Goal: Task Accomplishment & Management: Complete application form

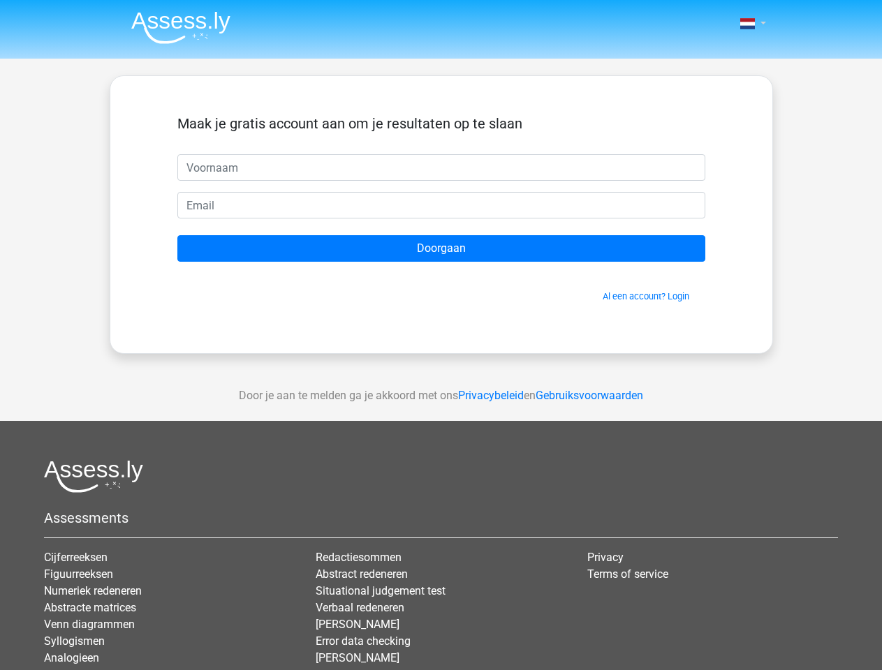
click at [748, 24] on span at bounding box center [747, 23] width 15 height 11
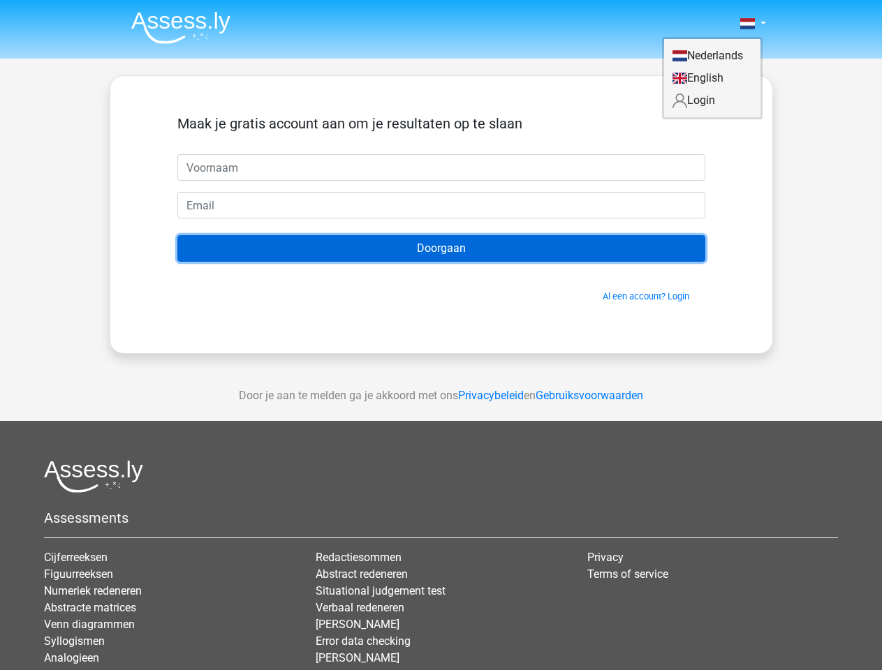
click at [441, 249] on input "Doorgaan" at bounding box center [441, 248] width 528 height 27
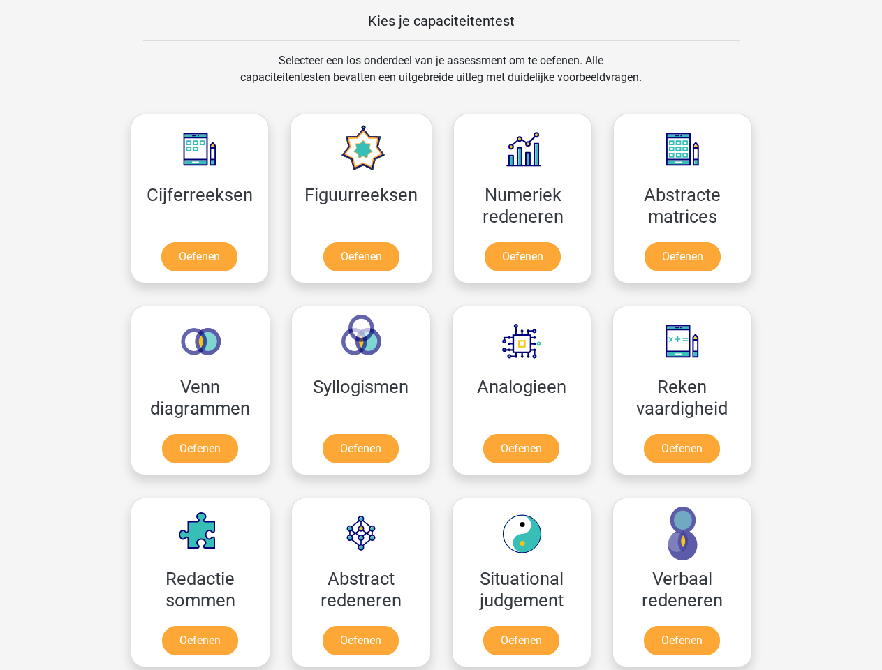
scroll to position [541, 0]
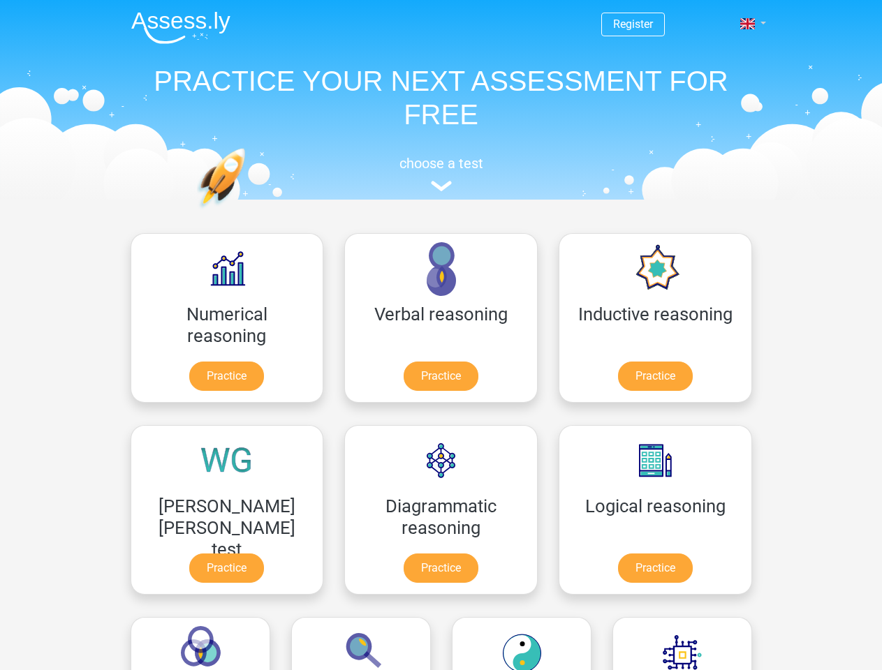
click at [748, 24] on span at bounding box center [747, 23] width 15 height 11
